Goal: Task Accomplishment & Management: Manage account settings

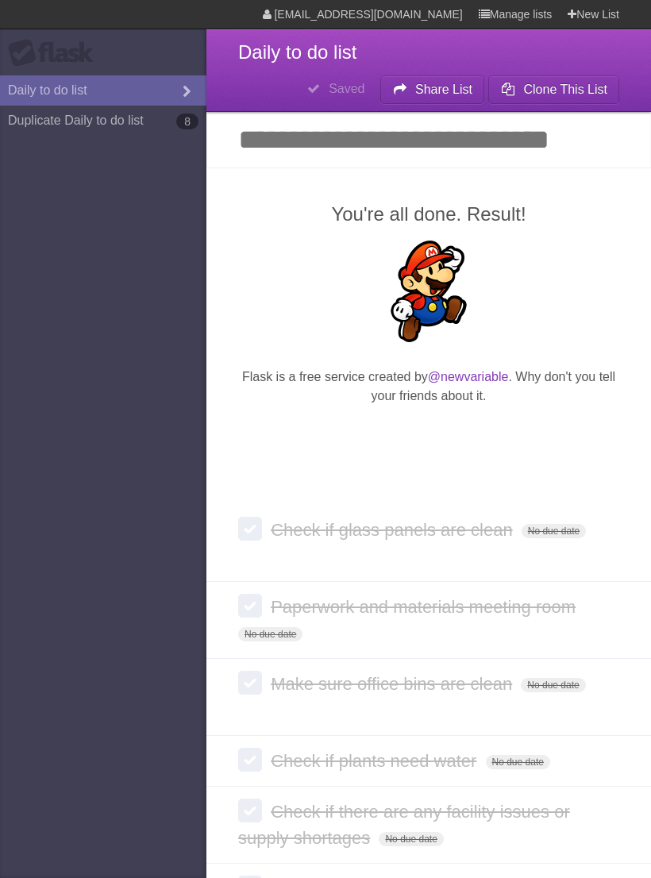
click at [322, 46] on span "Daily to do list" at bounding box center [297, 51] width 118 height 21
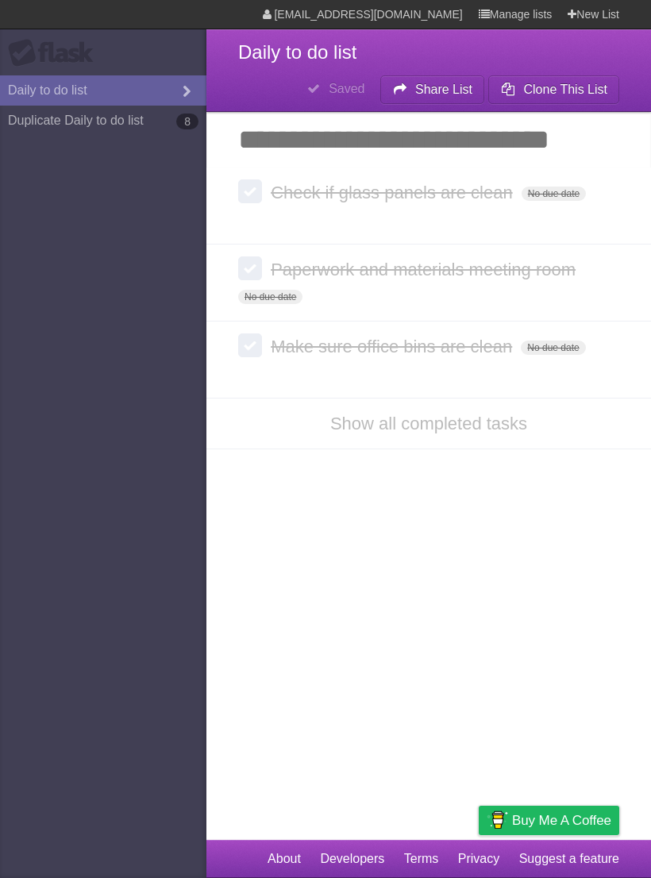
scroll to position [25, 0]
click at [252, 180] on label at bounding box center [250, 192] width 24 height 24
click at [371, 399] on li "Show all completed tasks" at bounding box center [429, 425] width 445 height 52
click at [434, 415] on link "Show all completed tasks" at bounding box center [428, 425] width 197 height 20
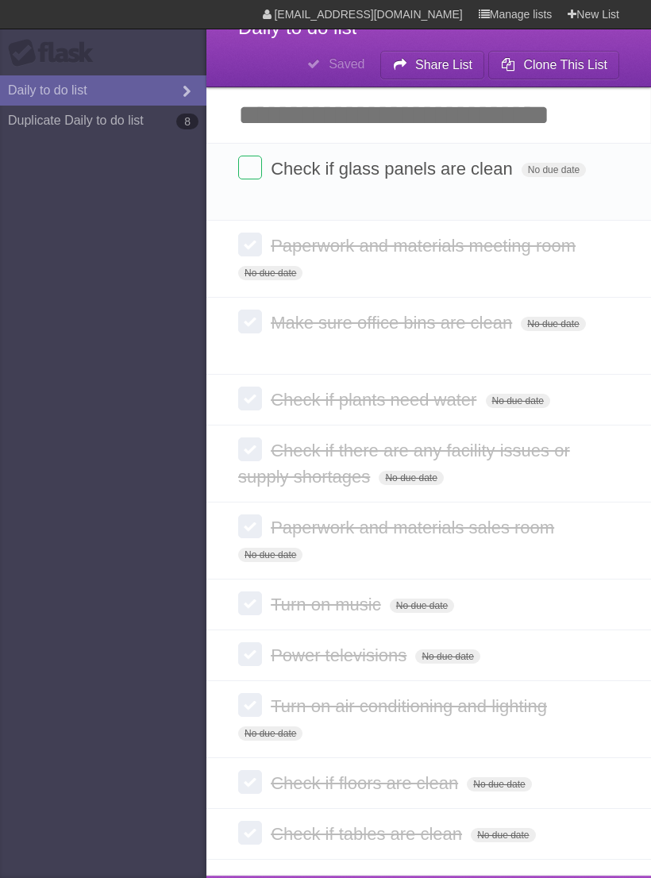
click at [256, 243] on label at bounding box center [250, 245] width 24 height 24
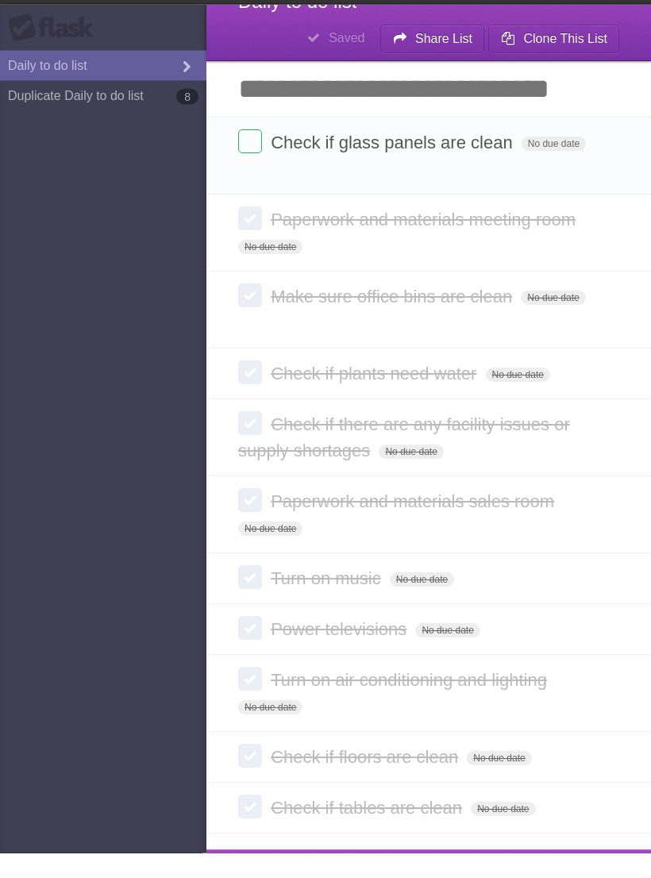
scroll to position [25, 0]
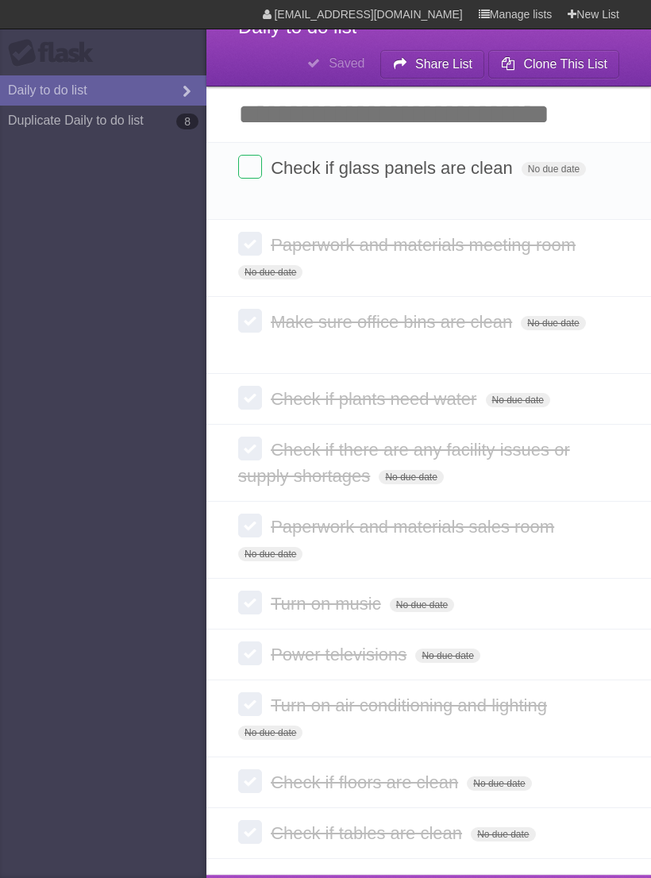
click at [254, 820] on label at bounding box center [250, 832] width 24 height 24
click at [256, 770] on label at bounding box center [250, 782] width 24 height 24
click at [248, 693] on label at bounding box center [250, 705] width 24 height 24
click at [252, 642] on label at bounding box center [250, 654] width 24 height 24
click at [445, 649] on span "No due date" at bounding box center [447, 656] width 64 height 14
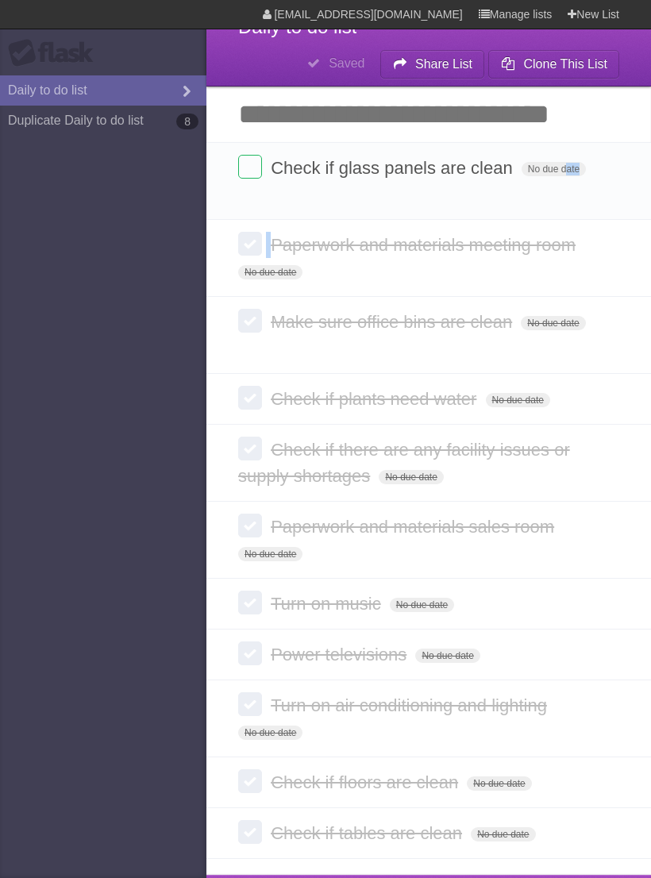
click at [195, 244] on aside "Flask Daily to do list Duplicate Daily to do list 8" at bounding box center [103, 439] width 207 height 878
click at [255, 251] on label at bounding box center [250, 244] width 24 height 24
click at [253, 160] on label at bounding box center [250, 167] width 24 height 24
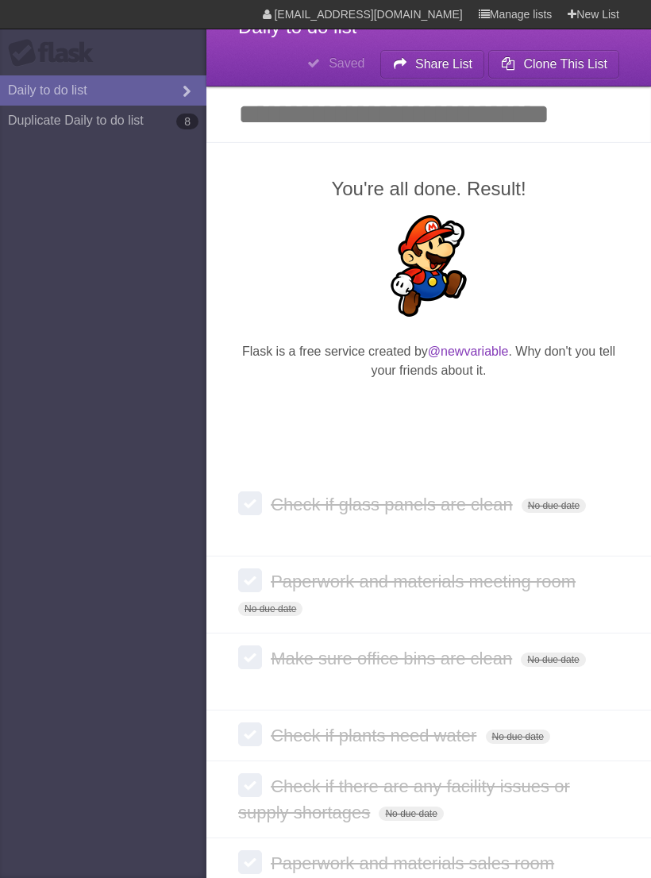
click at [244, 495] on label at bounding box center [250, 504] width 24 height 24
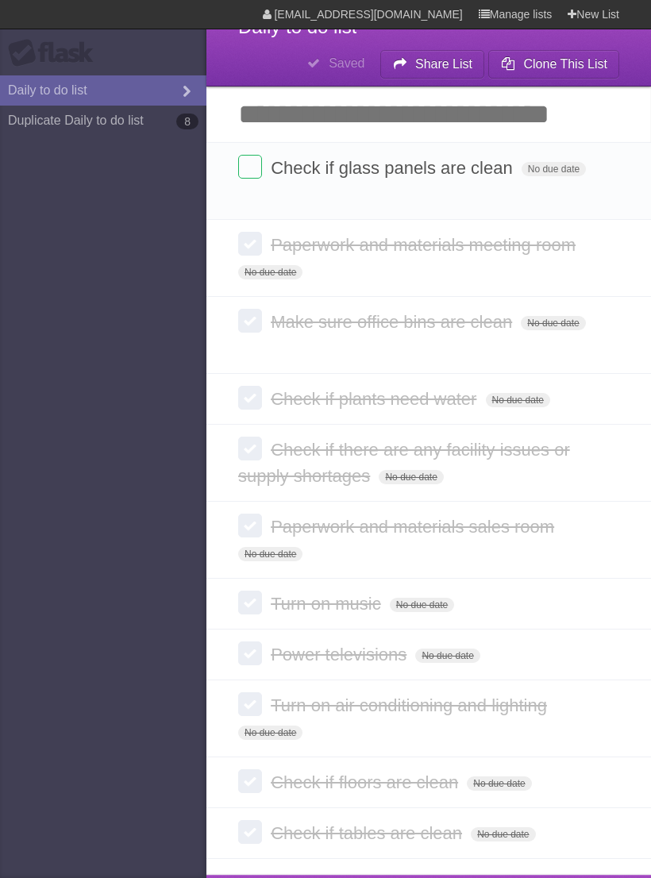
click at [257, 241] on label at bounding box center [250, 244] width 24 height 24
click at [242, 241] on label at bounding box center [250, 244] width 24 height 24
click at [240, 248] on label at bounding box center [250, 244] width 24 height 24
click at [243, 311] on li "Make sure office bins are clean No due date White Red Blue Green Purple Orange" at bounding box center [429, 335] width 445 height 78
click at [242, 326] on label at bounding box center [250, 321] width 24 height 24
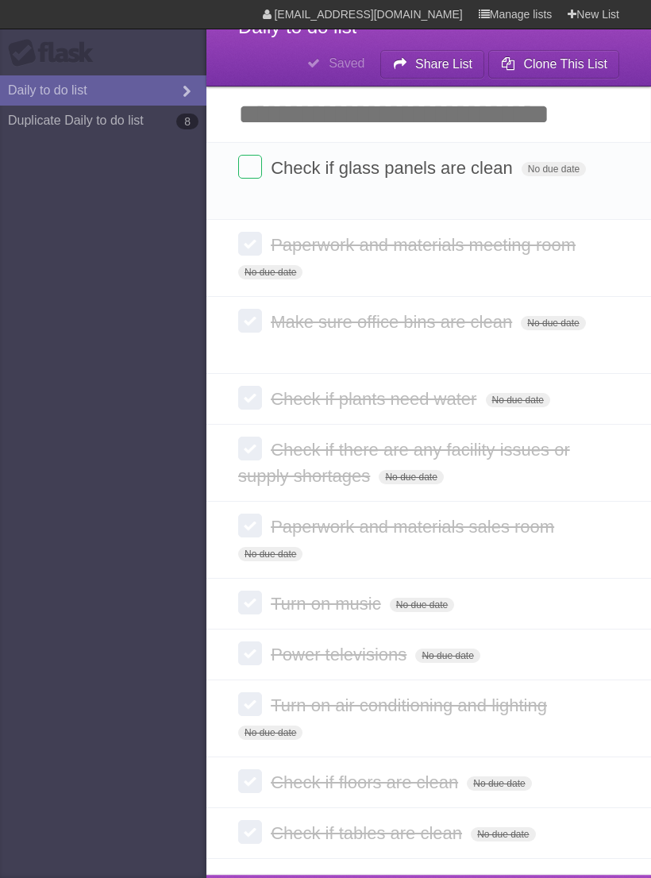
click at [242, 388] on label at bounding box center [250, 398] width 24 height 24
click at [244, 437] on label at bounding box center [250, 449] width 24 height 24
click at [52, 93] on link "Daily to do list" at bounding box center [103, 90] width 207 height 30
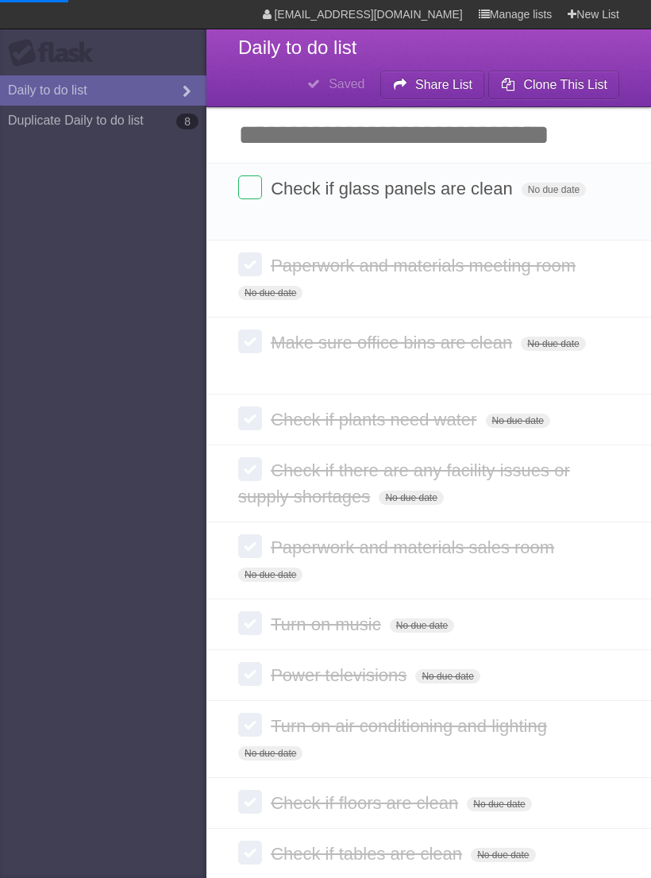
scroll to position [0, 0]
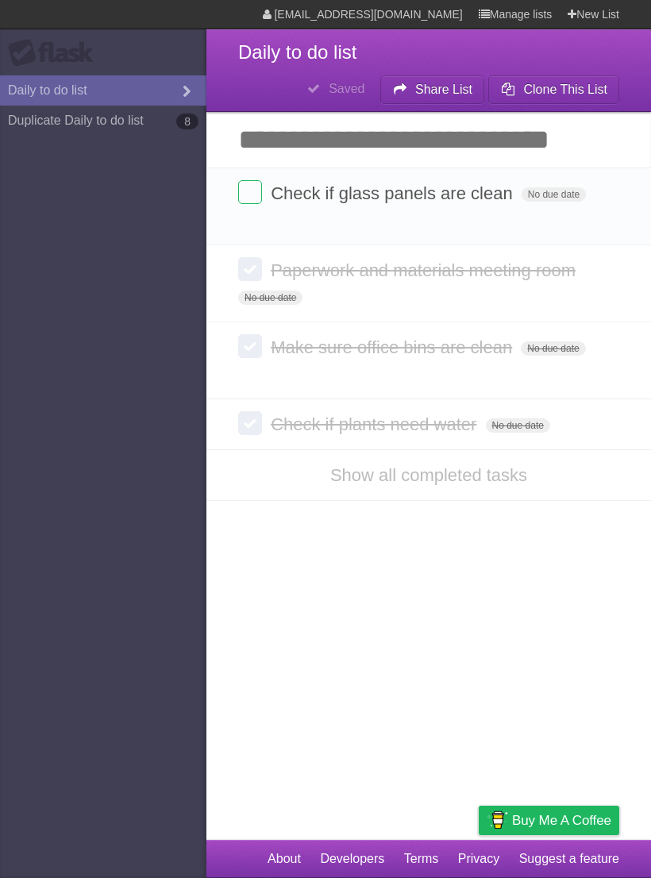
click at [496, 16] on link "Manage lists" at bounding box center [516, 14] width 74 height 29
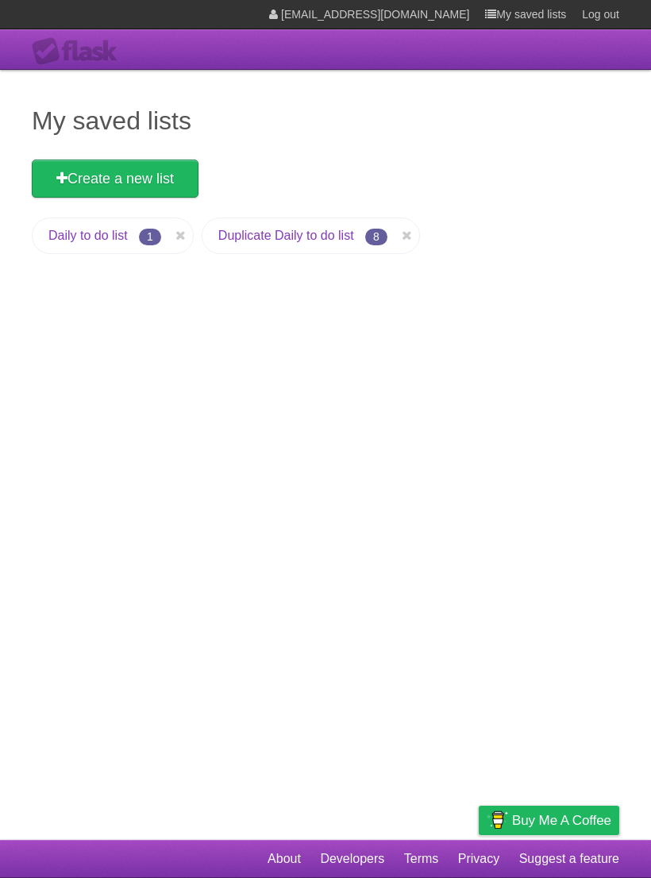
click at [175, 237] on link at bounding box center [181, 235] width 24 height 19
click at [354, 242] on link "Duplicate Daily to do list" at bounding box center [286, 236] width 136 height 14
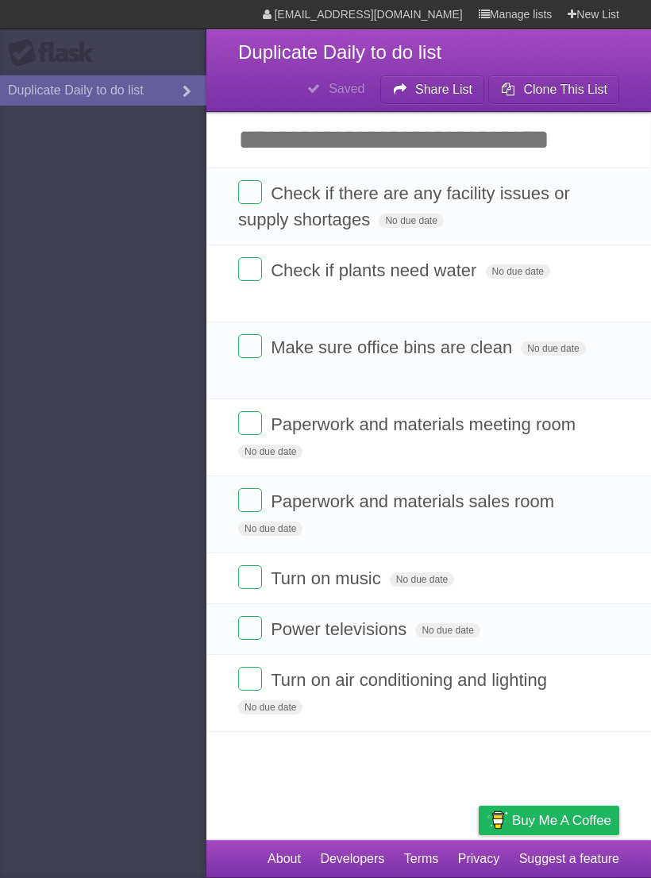
click at [244, 628] on label at bounding box center [250, 628] width 24 height 24
click at [261, 588] on label at bounding box center [250, 578] width 24 height 24
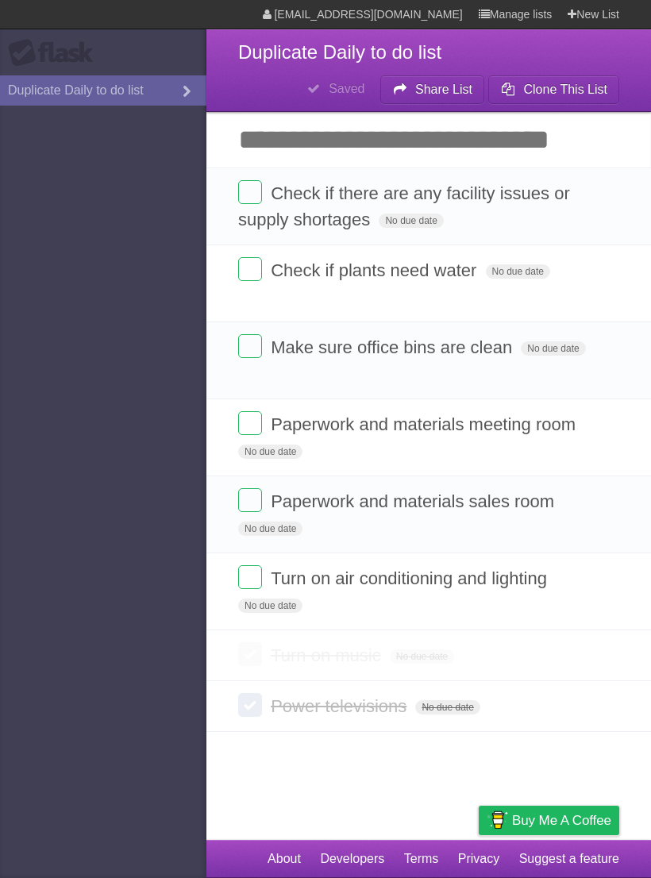
click at [244, 497] on label at bounding box center [250, 500] width 24 height 24
click at [249, 423] on label at bounding box center [250, 423] width 24 height 24
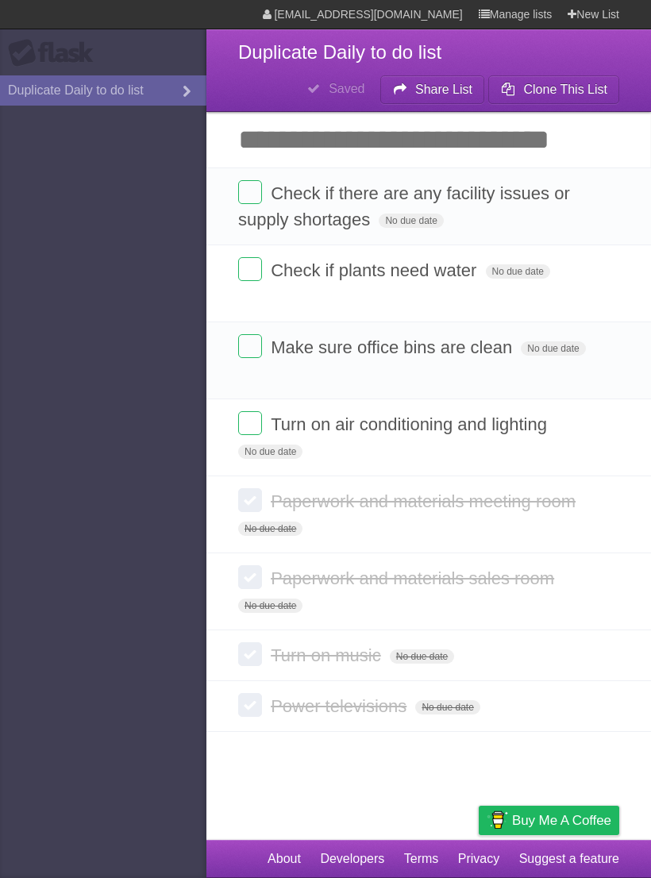
click at [257, 433] on label at bounding box center [250, 423] width 24 height 24
click at [249, 273] on label at bounding box center [250, 269] width 24 height 24
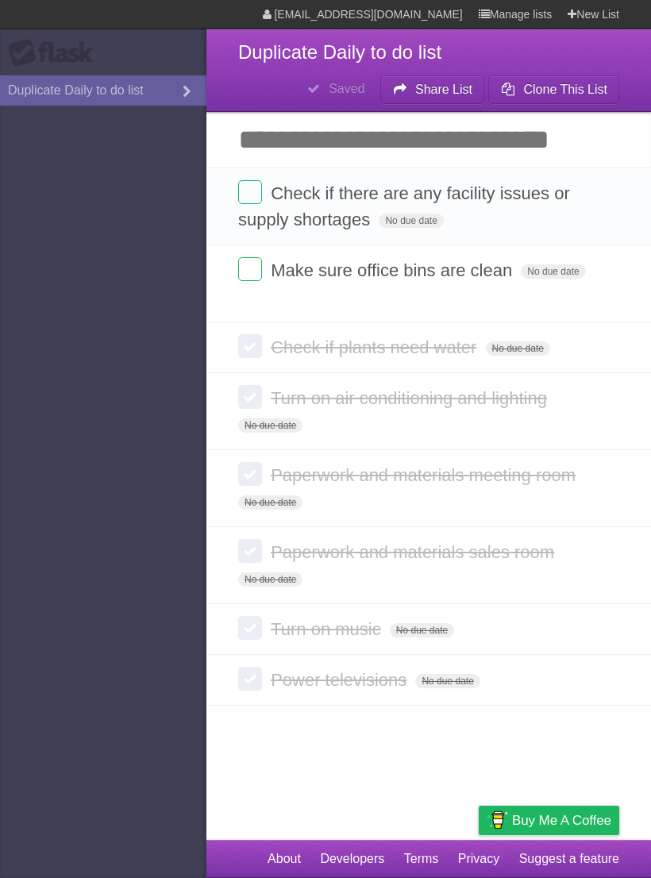
click at [249, 193] on label at bounding box center [250, 192] width 24 height 24
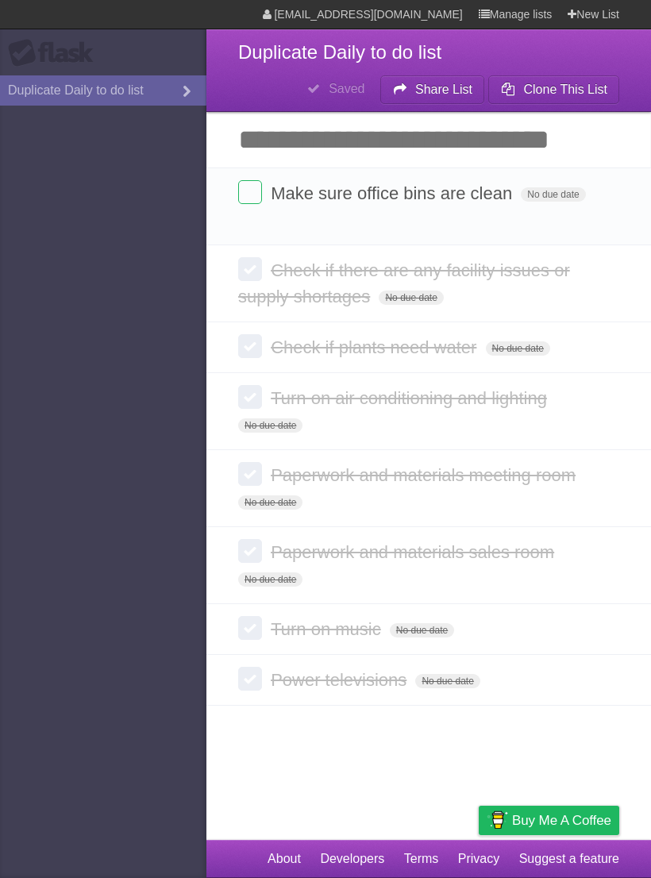
scroll to position [7, 0]
click at [256, 188] on label at bounding box center [250, 192] width 24 height 24
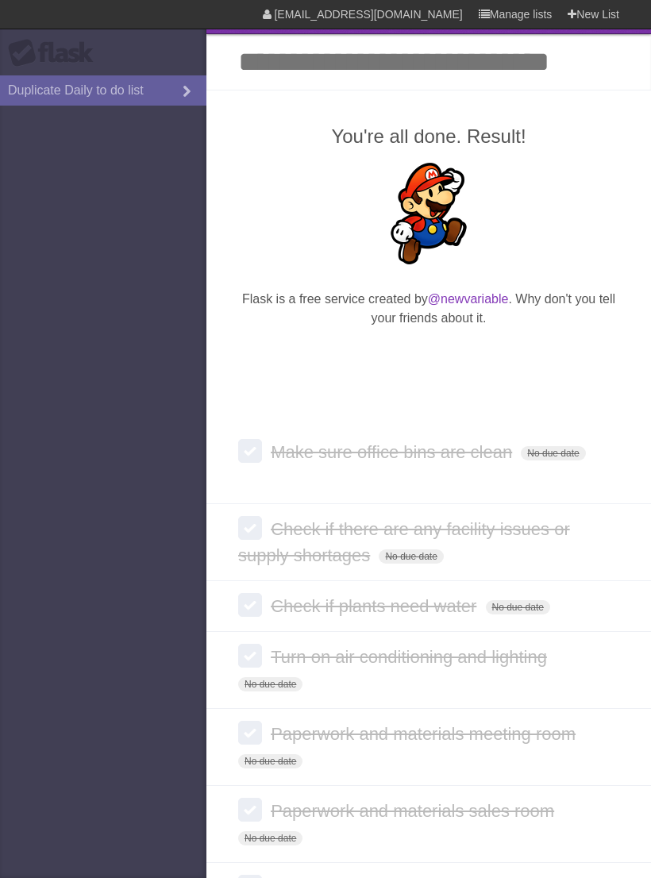
scroll to position [79, 0]
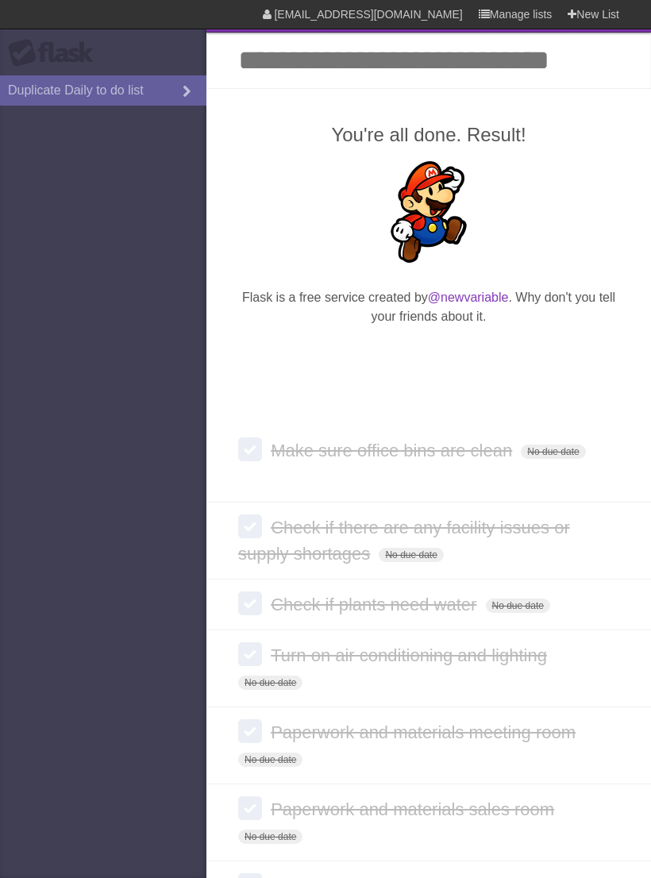
click at [113, 766] on aside "Flask Duplicate Daily to do list" at bounding box center [103, 439] width 207 height 878
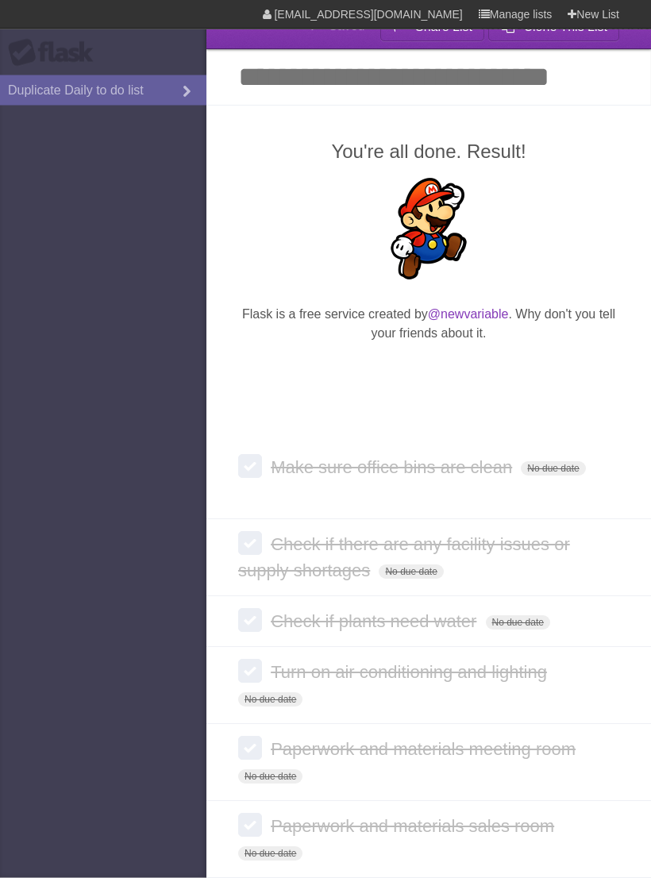
scroll to position [59, 0]
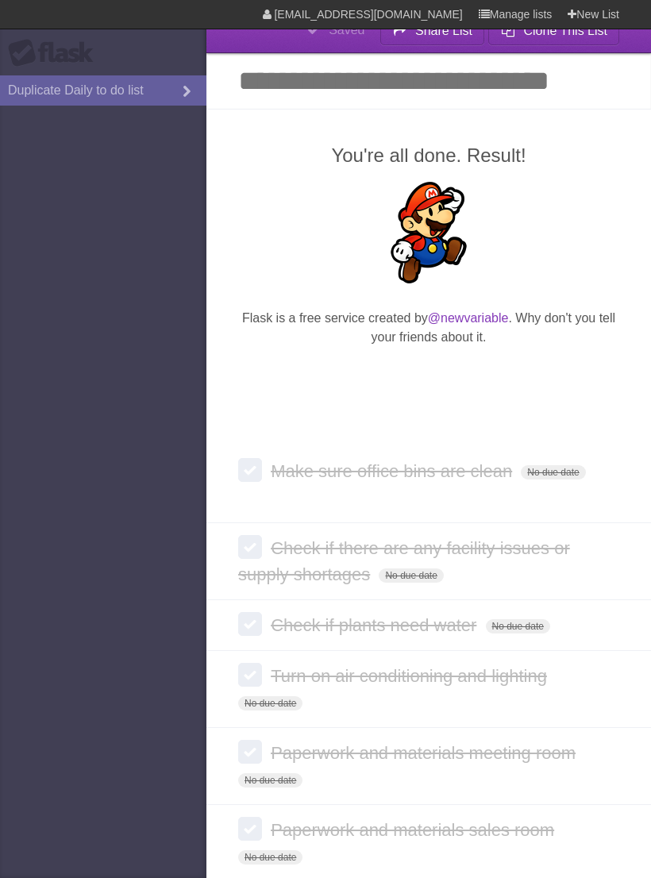
click at [449, 84] on input "Add another task" at bounding box center [429, 81] width 445 height 56
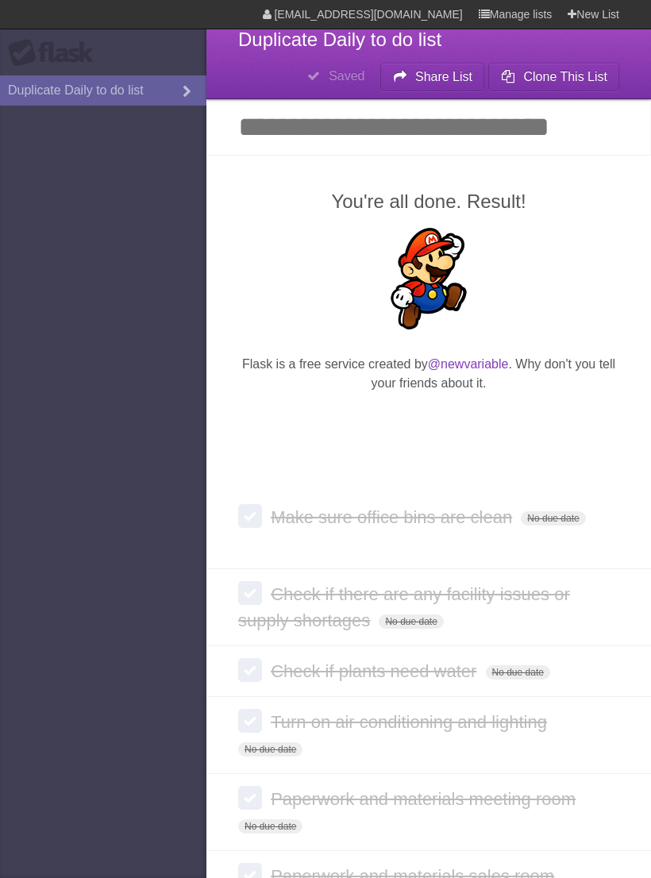
scroll to position [0, 0]
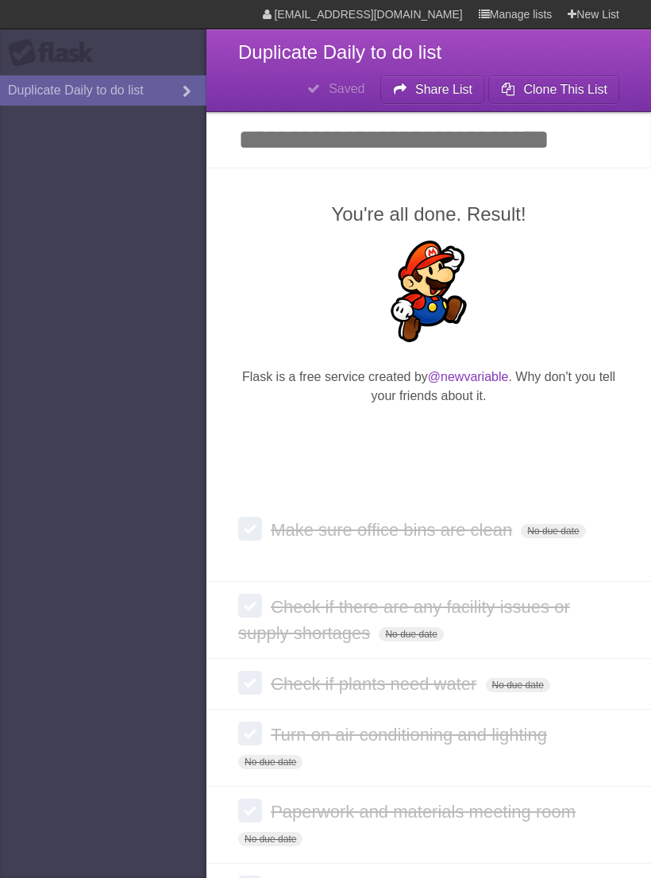
click at [519, 146] on input "Add another task" at bounding box center [429, 140] width 445 height 56
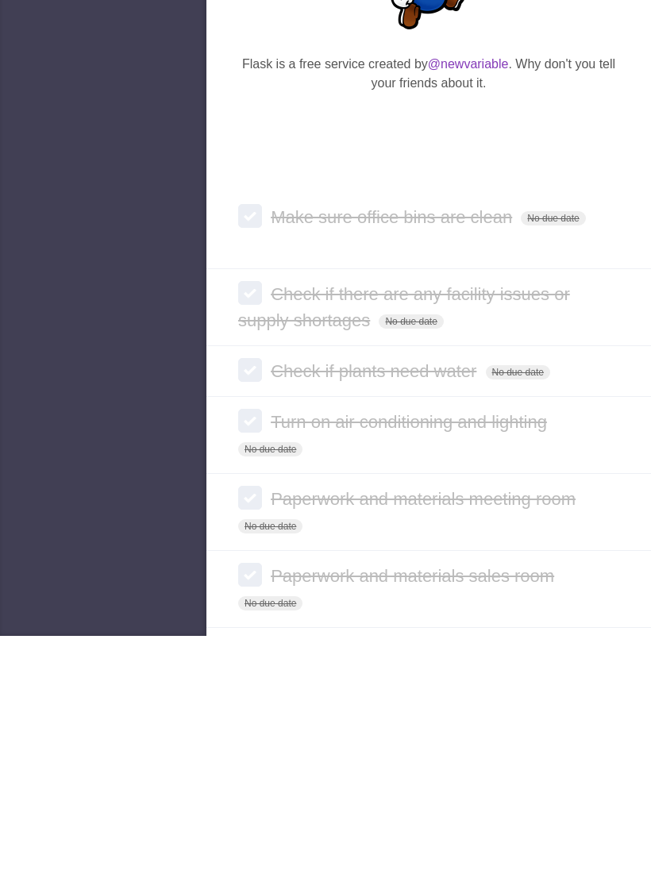
scroll to position [180, 0]
